Goal: Check status: Check status

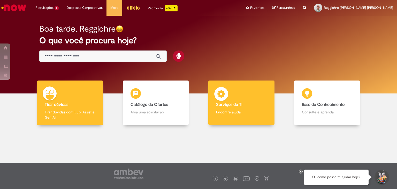
click at [233, 105] on b "Serviços de TI" at bounding box center [229, 104] width 26 height 5
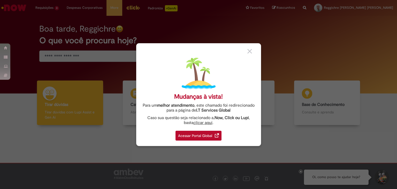
click at [199, 136] on div "Acessar Portal Global" at bounding box center [199, 136] width 46 height 10
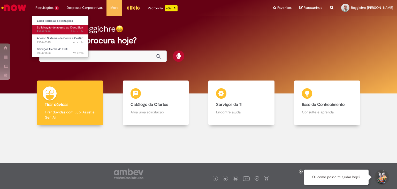
click at [49, 29] on span "32m atrás 32 minutos atrás R13457848" at bounding box center [60, 31] width 47 height 4
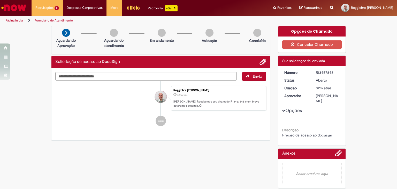
drag, startPoint x: 314, startPoint y: 72, endPoint x: 332, endPoint y: 72, distance: 17.8
click at [332, 72] on div "R13457848" at bounding box center [328, 72] width 24 height 5
copy div "R13457848"
drag, startPoint x: 315, startPoint y: 134, endPoint x: 330, endPoint y: 134, distance: 14.5
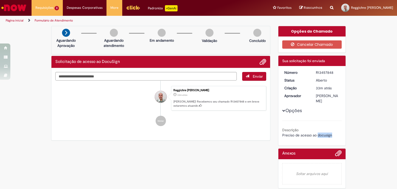
click at [330, 134] on span "Preciso de acesso ao docusign" at bounding box center [307, 135] width 50 height 5
copy span "docusign"
